Goal: Task Accomplishment & Management: Complete application form

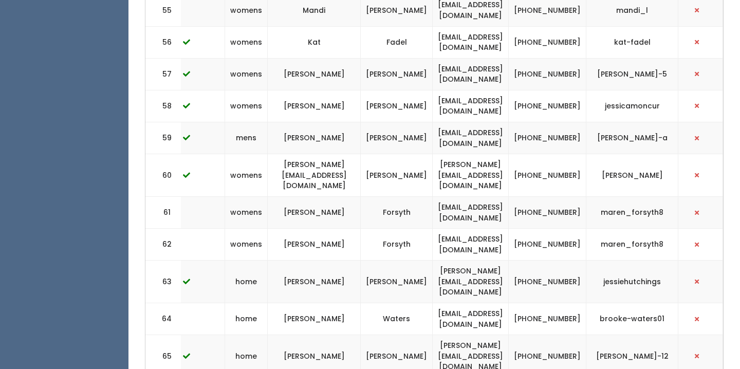
scroll to position [0, 267]
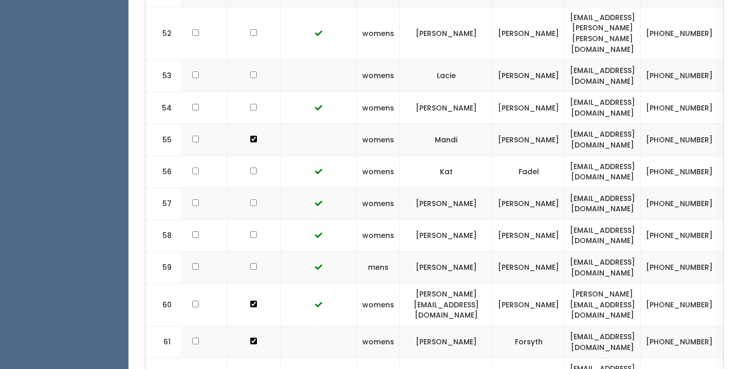
scroll to position [0, 130]
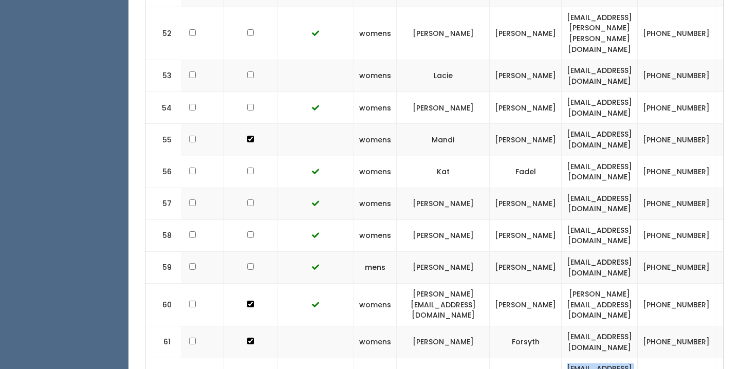
drag, startPoint x: 563, startPoint y: 159, endPoint x: 663, endPoint y: 156, distance: 100.2
click at [638, 358] on td "[EMAIL_ADDRESS][DOMAIN_NAME]" at bounding box center [600, 374] width 76 height 32
copy td "[EMAIL_ADDRESS][DOMAIN_NAME]"
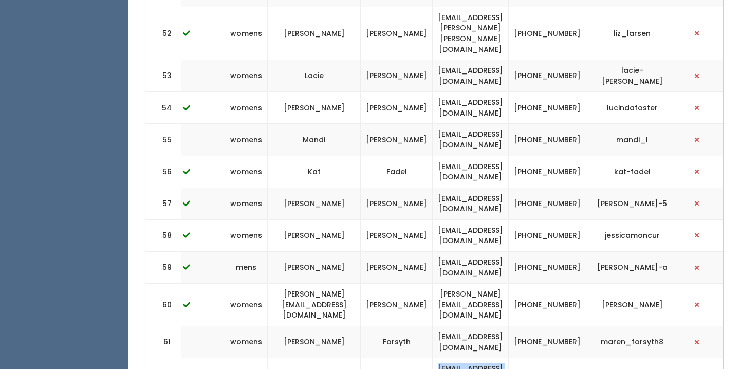
scroll to position [0, 267]
drag, startPoint x: 607, startPoint y: 154, endPoint x: 667, endPoint y: 154, distance: 60.6
click at [667, 358] on td "maren_forsyth8" at bounding box center [632, 374] width 92 height 32
copy td "maren_forsyth8"
click at [380, 188] on td "[PERSON_NAME]" at bounding box center [397, 204] width 72 height 32
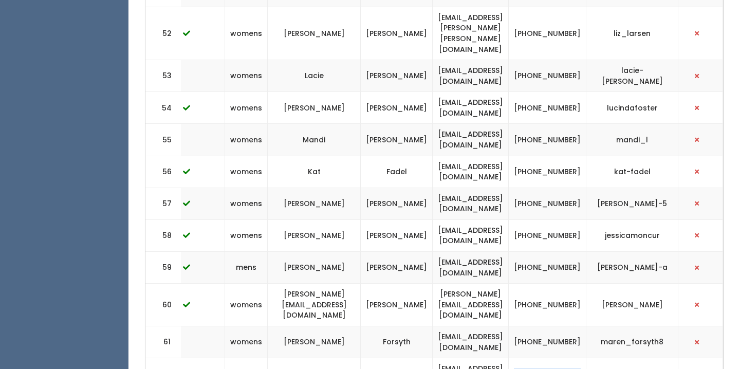
drag, startPoint x: 582, startPoint y: 161, endPoint x: 548, endPoint y: 147, distance: 36.6
click at [548, 358] on td "(801) 660-7172" at bounding box center [548, 374] width 78 height 32
copy td "(801) 660-7172"
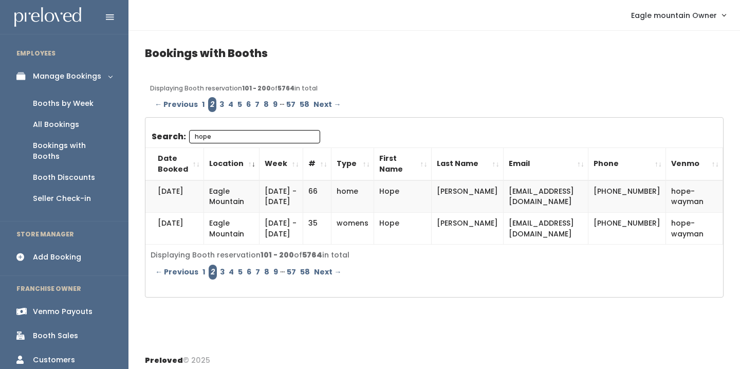
type input "hope"
click at [200, 103] on link "1" at bounding box center [203, 104] width 7 height 15
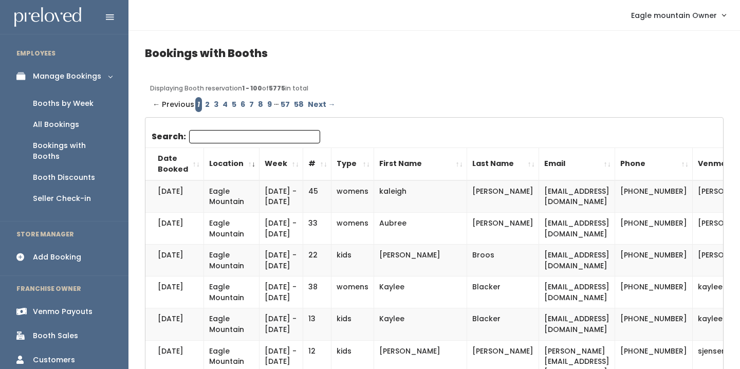
click at [44, 252] on div "Add Booking" at bounding box center [57, 257] width 48 height 11
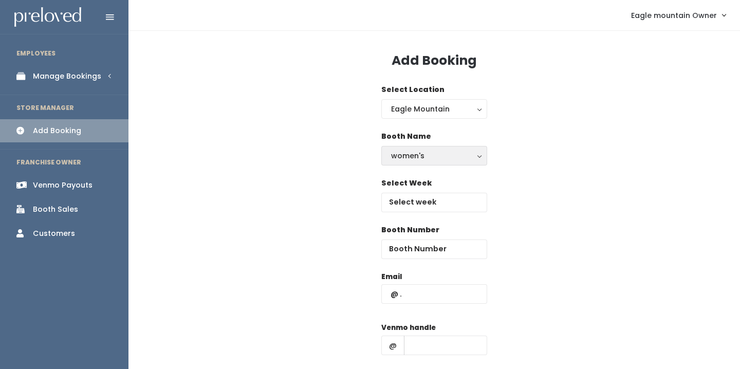
click at [427, 155] on div "women's" at bounding box center [434, 155] width 86 height 11
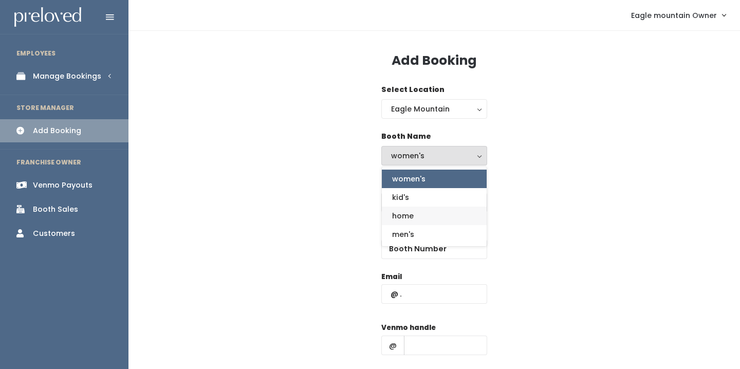
click at [406, 215] on span "home" at bounding box center [403, 215] width 22 height 11
select select "home"
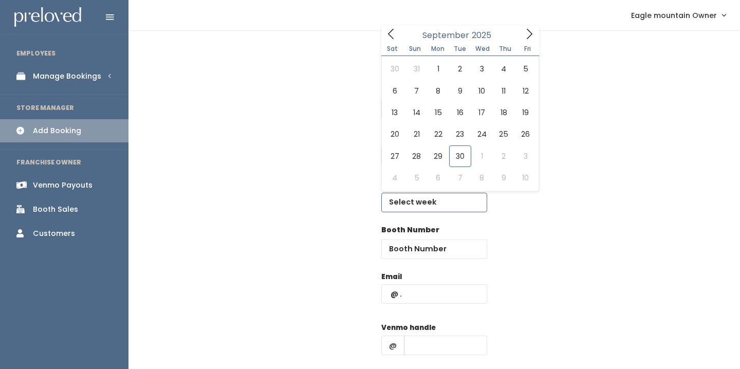
click at [415, 202] on input "text" at bounding box center [434, 203] width 106 height 20
type input "September 27 to October 3"
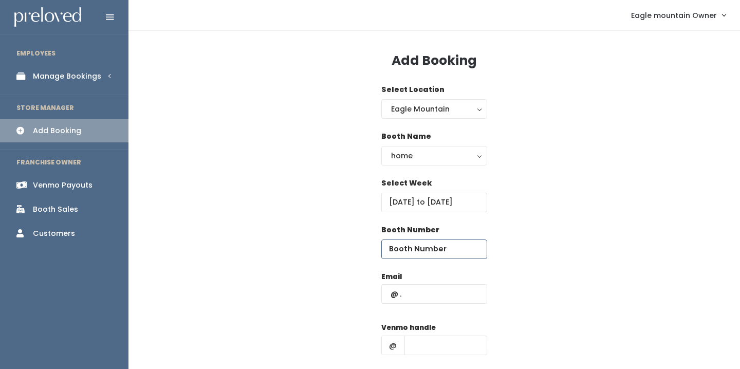
click at [413, 251] on input "number" at bounding box center [434, 249] width 106 height 20
type input "68"
click at [228, 2] on nav "Eagle mountain Owner My bookings Account settings Logout" at bounding box center [433, 15] width 611 height 31
click at [402, 293] on input "text" at bounding box center [434, 294] width 106 height 20
paste input "[EMAIL_ADDRESS][DOMAIN_NAME]"
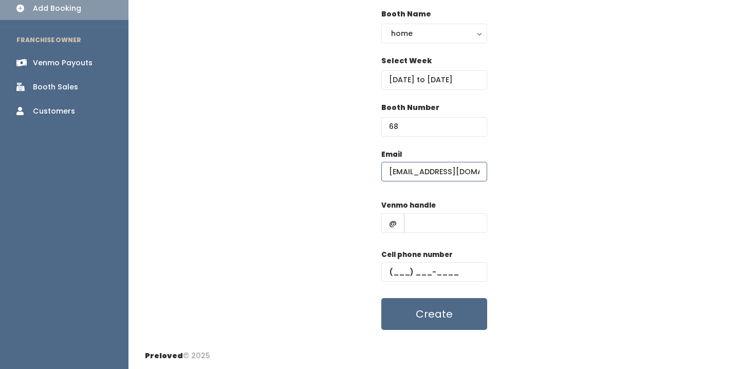
scroll to position [122, 0]
type input "marenraelyyy@gmail.com"
click at [408, 226] on input "text" at bounding box center [445, 224] width 83 height 20
paste input "maren_forsyth8"
type input "maren_forsyth8"
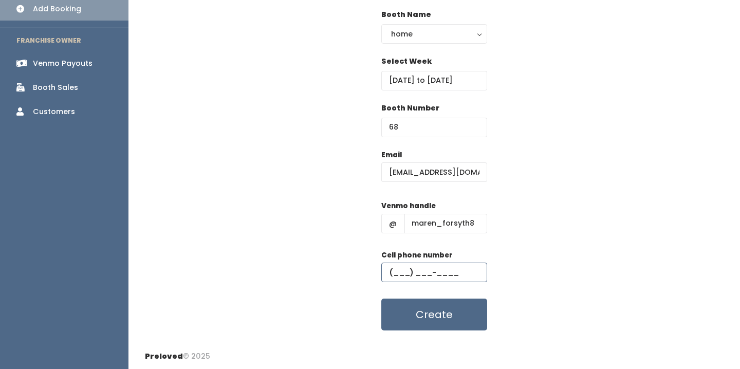
click at [407, 277] on input "text" at bounding box center [434, 273] width 106 height 20
paste input "(801) 660-7172"
type input "(801) 660-7172"
click at [423, 319] on button "Create" at bounding box center [434, 315] width 106 height 32
